Goal: Task Accomplishment & Management: Use online tool/utility

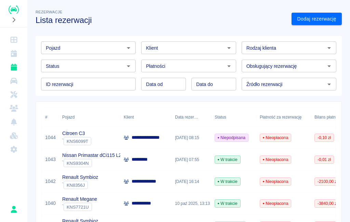
click at [99, 135] on div "Citroen C3 ` KNS6099T" at bounding box center [90, 138] width 62 height 22
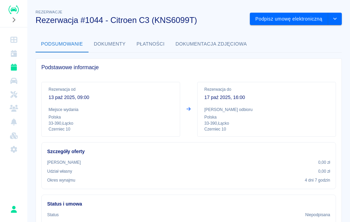
click at [297, 19] on button "Podpisz umowę elektroniczną" at bounding box center [289, 19] width 78 height 13
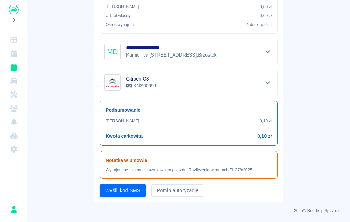
scroll to position [145, 0]
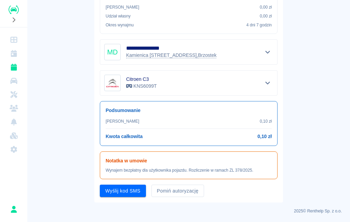
click at [187, 194] on button "Pomiń autoryzację" at bounding box center [178, 190] width 53 height 13
click at [125, 195] on button "Podpisz umowę" at bounding box center [123, 190] width 47 height 13
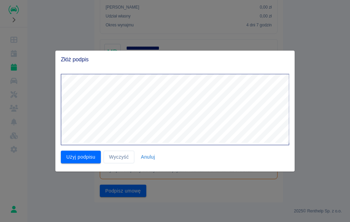
click at [89, 156] on button "Użyj podpisu" at bounding box center [81, 157] width 40 height 13
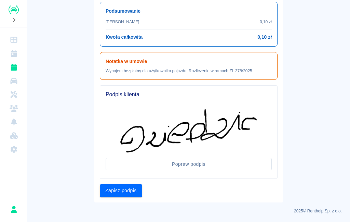
click at [126, 196] on button "Zapisz podpis" at bounding box center [121, 190] width 42 height 13
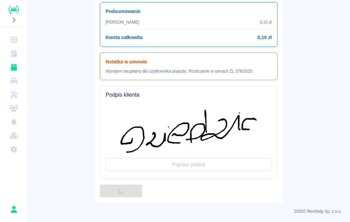
scroll to position [0, 0]
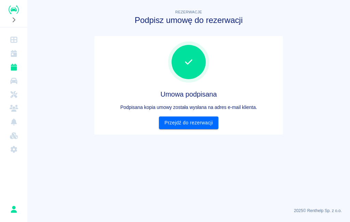
click at [185, 125] on link "Przejdź do rezerwacji" at bounding box center [188, 122] width 59 height 13
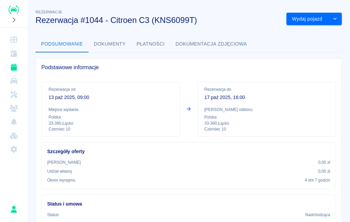
click at [309, 16] on button "Wydaj pojazd" at bounding box center [308, 19] width 42 height 13
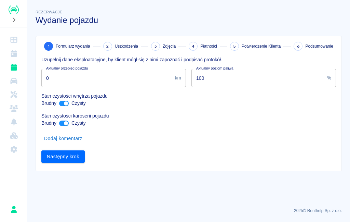
click at [135, 79] on input "0" at bounding box center [106, 78] width 131 height 18
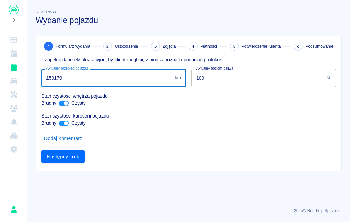
type input "150179"
click at [156, 150] on div "Następny krok" at bounding box center [186, 154] width 301 height 18
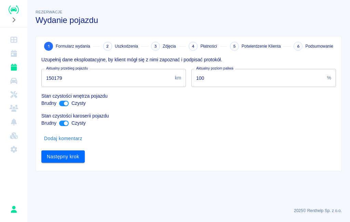
click at [75, 157] on button "Następny krok" at bounding box center [62, 156] width 43 height 13
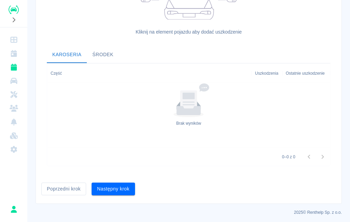
scroll to position [203, 0]
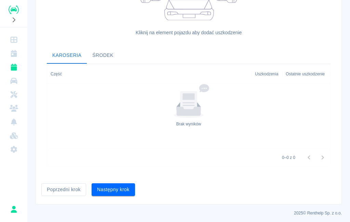
click at [119, 193] on button "Następny krok" at bounding box center [113, 189] width 43 height 13
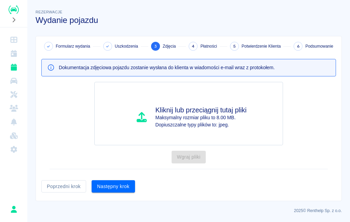
scroll to position [0, 0]
click at [122, 186] on button "Następny krok" at bounding box center [113, 186] width 43 height 13
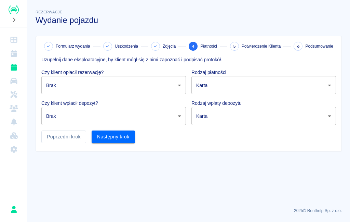
click at [135, 114] on body "Używamy plików Cookies, by zapewnić Ci najlepsze możliwe doświadczenie. Aby dow…" at bounding box center [175, 111] width 350 height 222
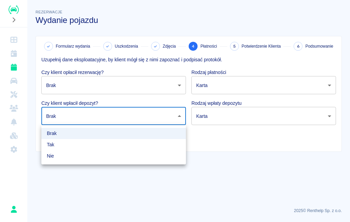
click at [108, 155] on li "Nie" at bounding box center [113, 155] width 145 height 11
type input "false"
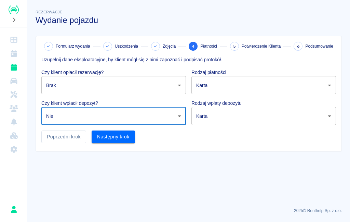
click at [148, 89] on body "Używamy plików Cookies, by zapewnić Ci najlepsze możliwe doświadczenie. Aby dow…" at bounding box center [175, 111] width 350 height 222
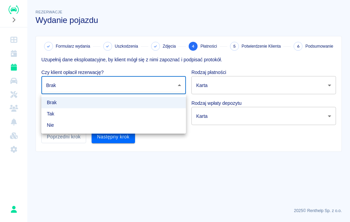
click at [125, 125] on li "Nie" at bounding box center [113, 124] width 145 height 11
type input "false"
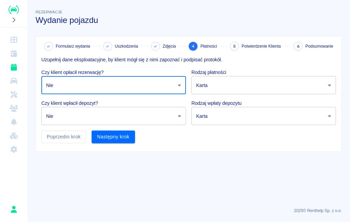
click at [117, 136] on button "Następny krok" at bounding box center [113, 136] width 43 height 13
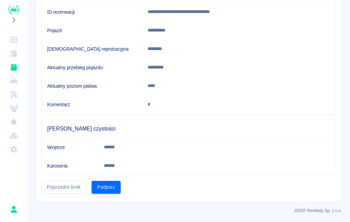
scroll to position [84, 0]
click at [108, 182] on button "Podpisz" at bounding box center [106, 187] width 29 height 13
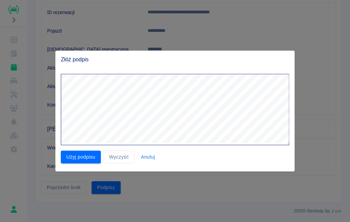
click at [84, 158] on button "Użyj podpisu" at bounding box center [81, 157] width 40 height 13
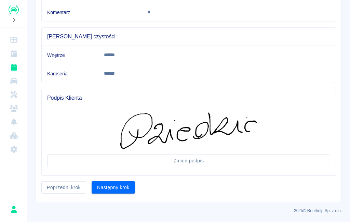
scroll to position [176, 0]
click at [120, 193] on button "Następny krok" at bounding box center [113, 187] width 43 height 13
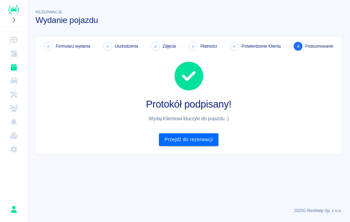
scroll to position [0, 0]
click at [200, 139] on link "Przejdź do rezerwacji" at bounding box center [188, 139] width 59 height 13
